Goal: Find specific fact: Find specific fact

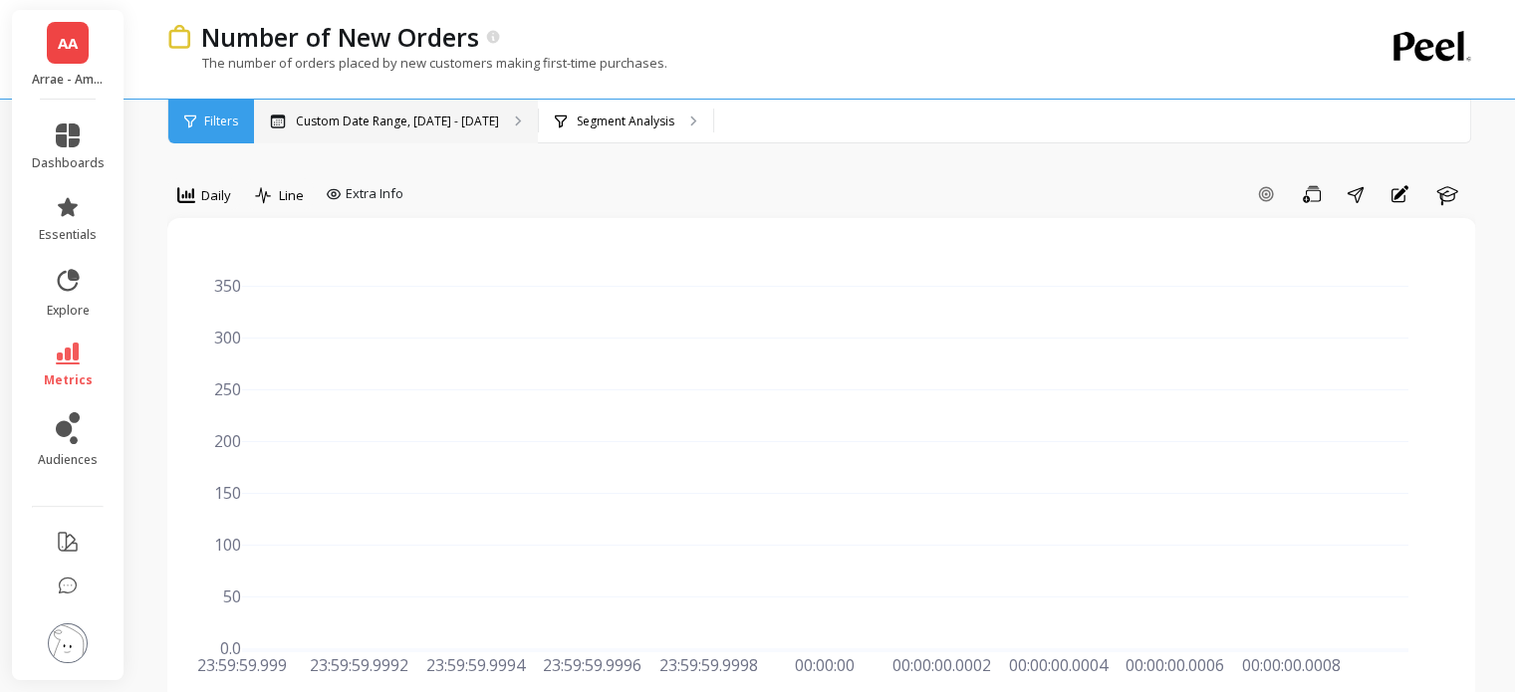
click at [400, 127] on p "Custom Date Range, [DATE] - [DATE]" at bounding box center [397, 122] width 203 height 16
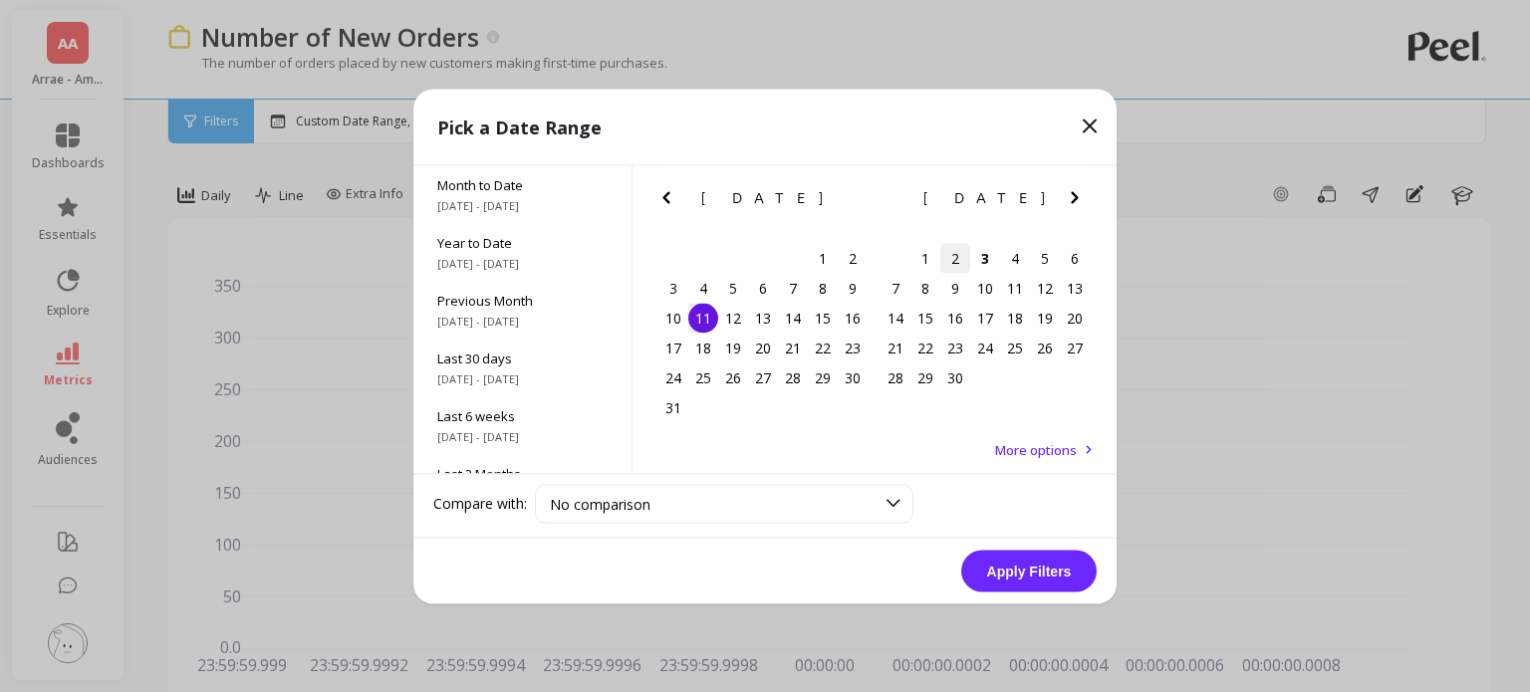
click at [961, 257] on div "2" at bounding box center [955, 258] width 30 height 30
click at [1009, 573] on button "Apply Filters" at bounding box center [1028, 571] width 135 height 42
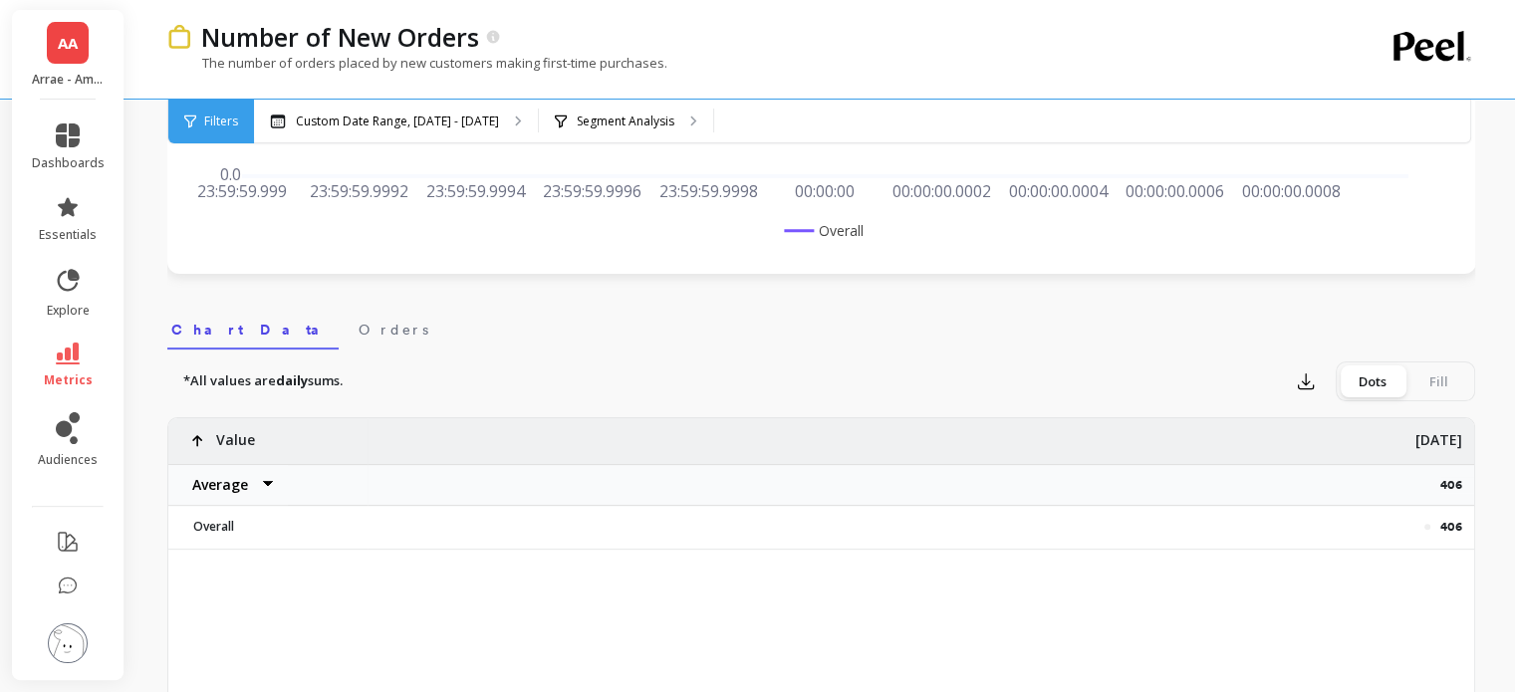
scroll to position [480, 0]
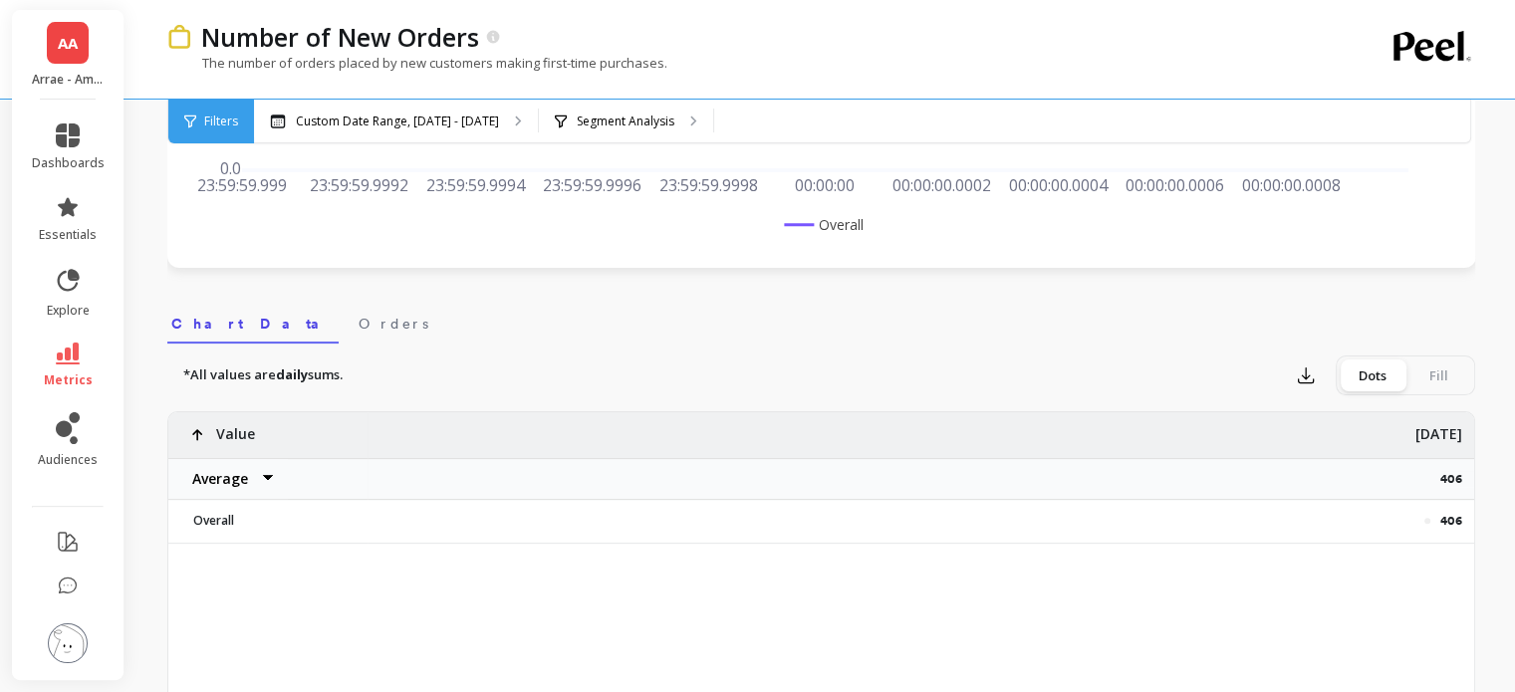
click at [1462, 473] on p "406" at bounding box center [1457, 479] width 34 height 16
click at [1456, 474] on p "406" at bounding box center [1457, 479] width 34 height 16
copy p "406"
